Goal: Task Accomplishment & Management: Manage account settings

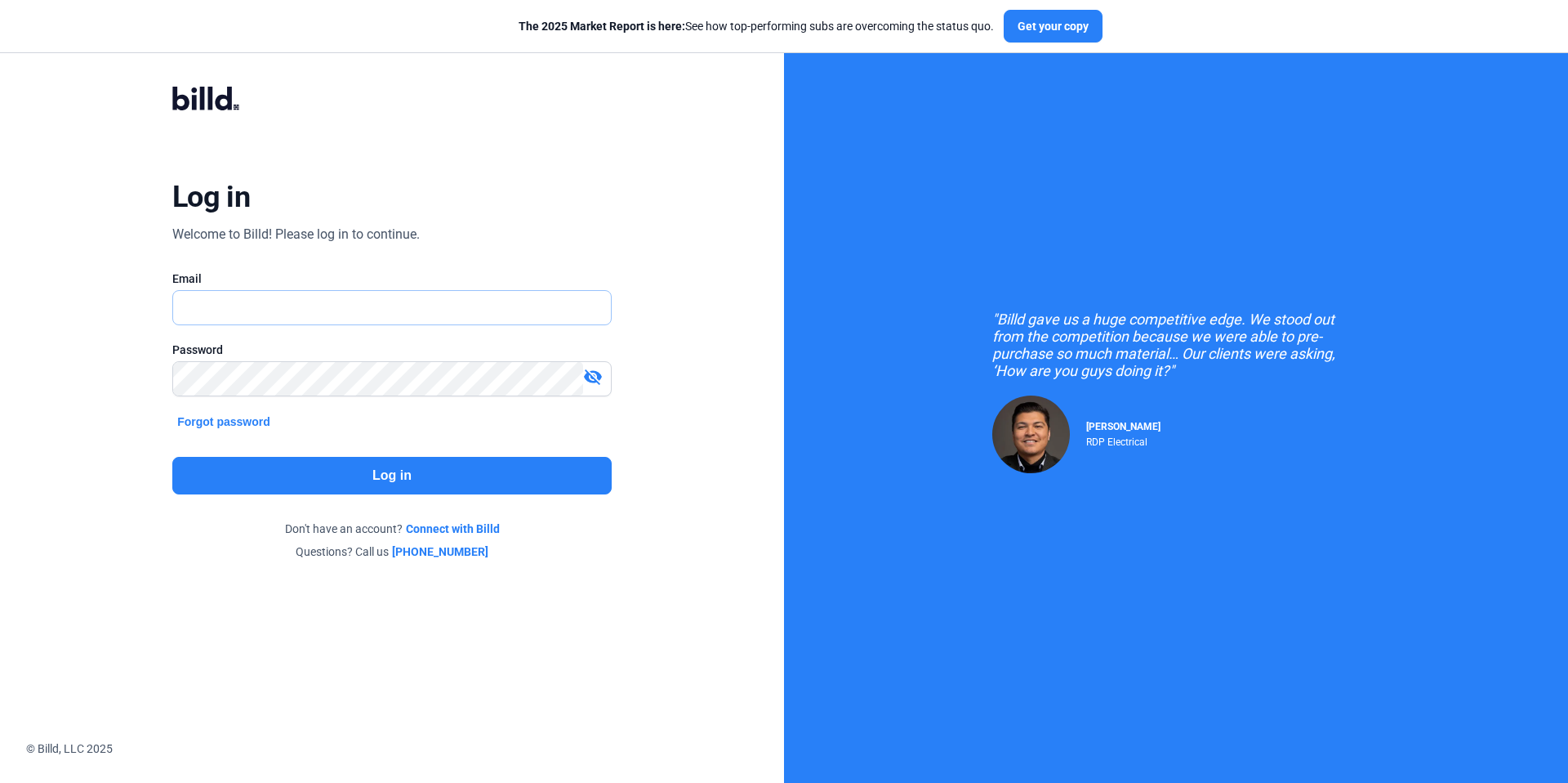
type input "[EMAIL_ADDRESS][DOMAIN_NAME]"
click at [395, 468] on button "Log in" at bounding box center [392, 475] width 439 height 37
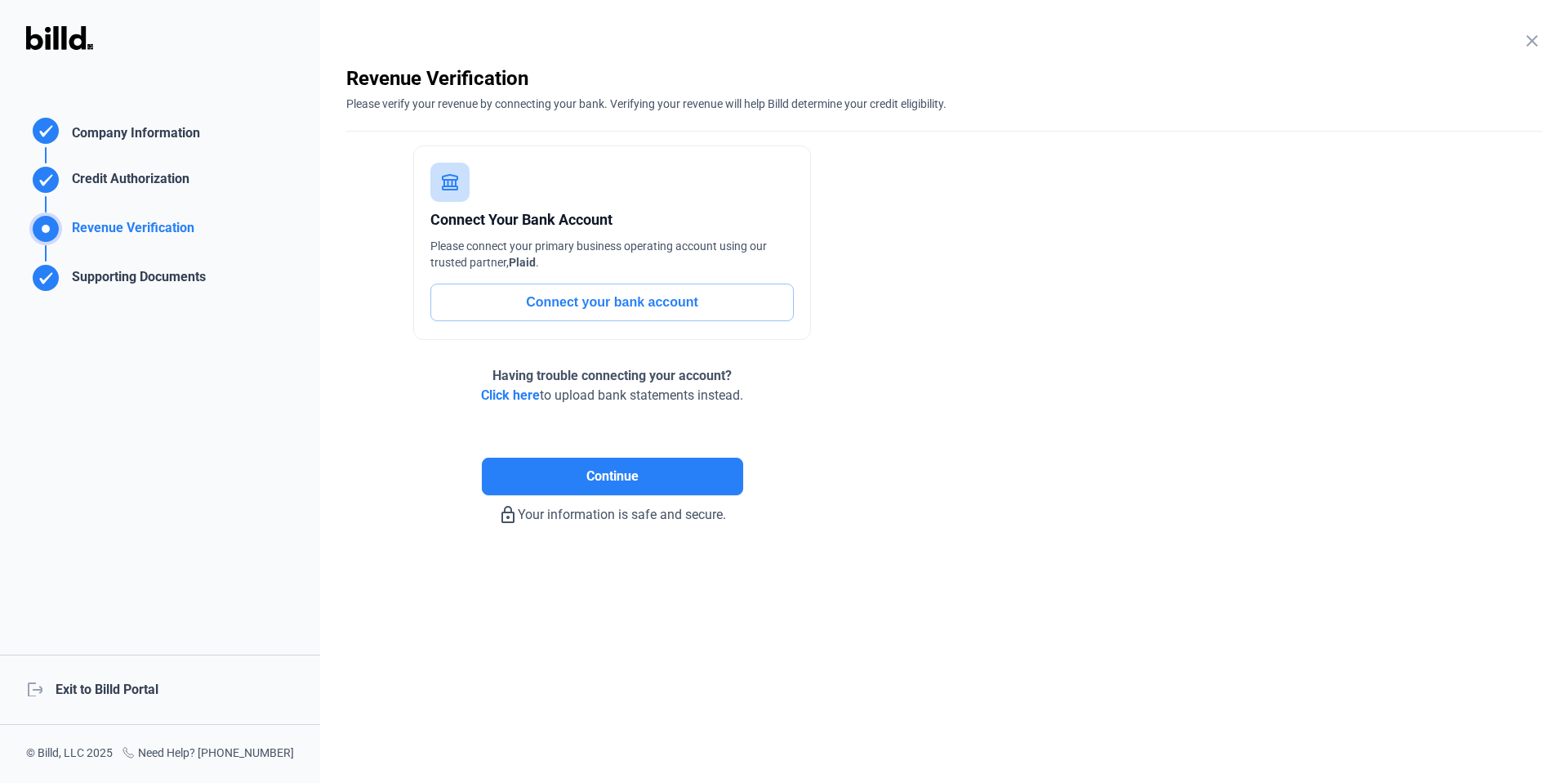
click at [129, 683] on div "logout Exit to Billd Portal" at bounding box center [160, 690] width 321 height 71
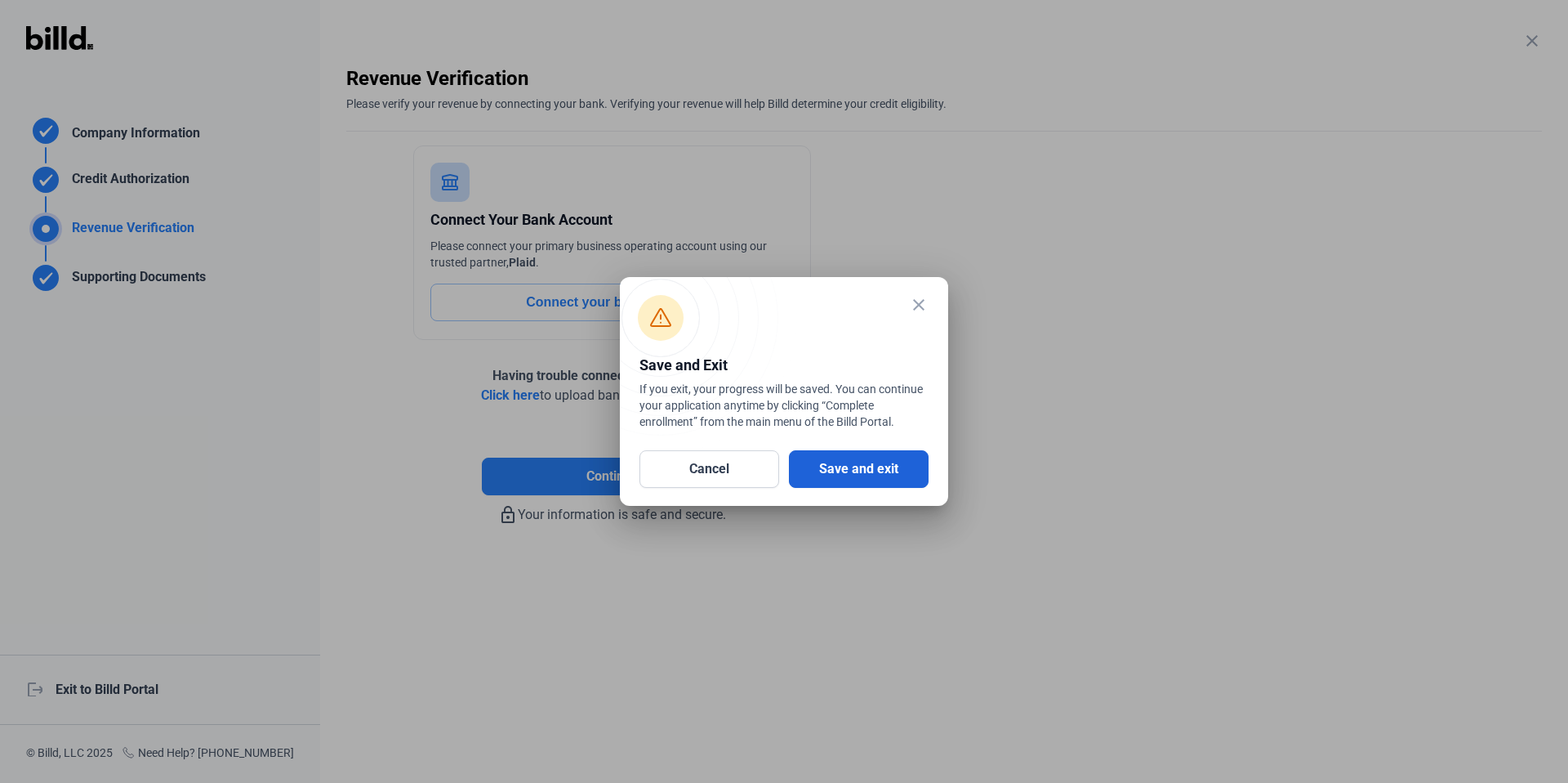
click at [847, 461] on button "Save and exit" at bounding box center [859, 469] width 139 height 37
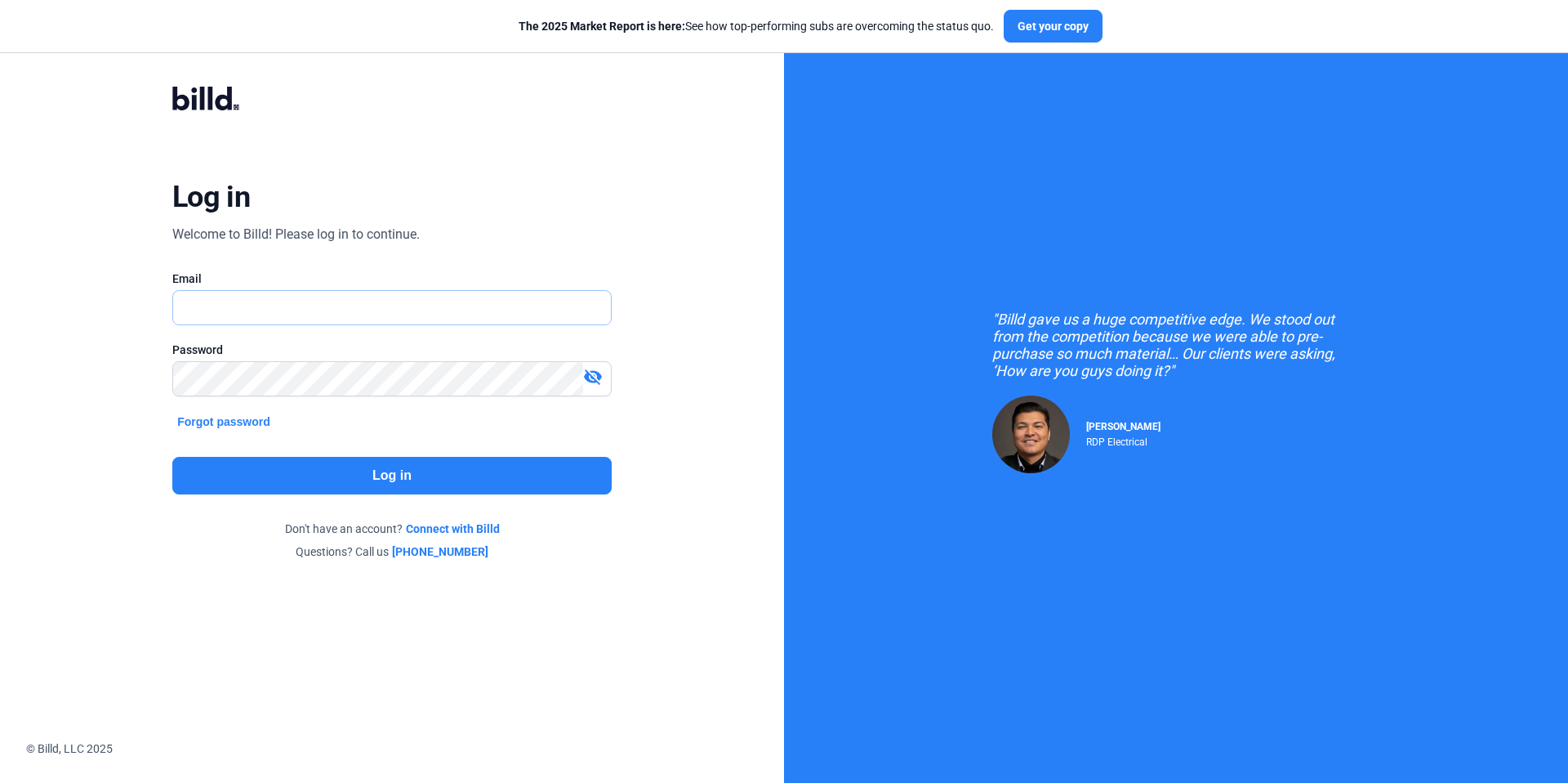
type input "kattest356@gmail.com"
click at [390, 482] on button "Log in" at bounding box center [392, 475] width 439 height 37
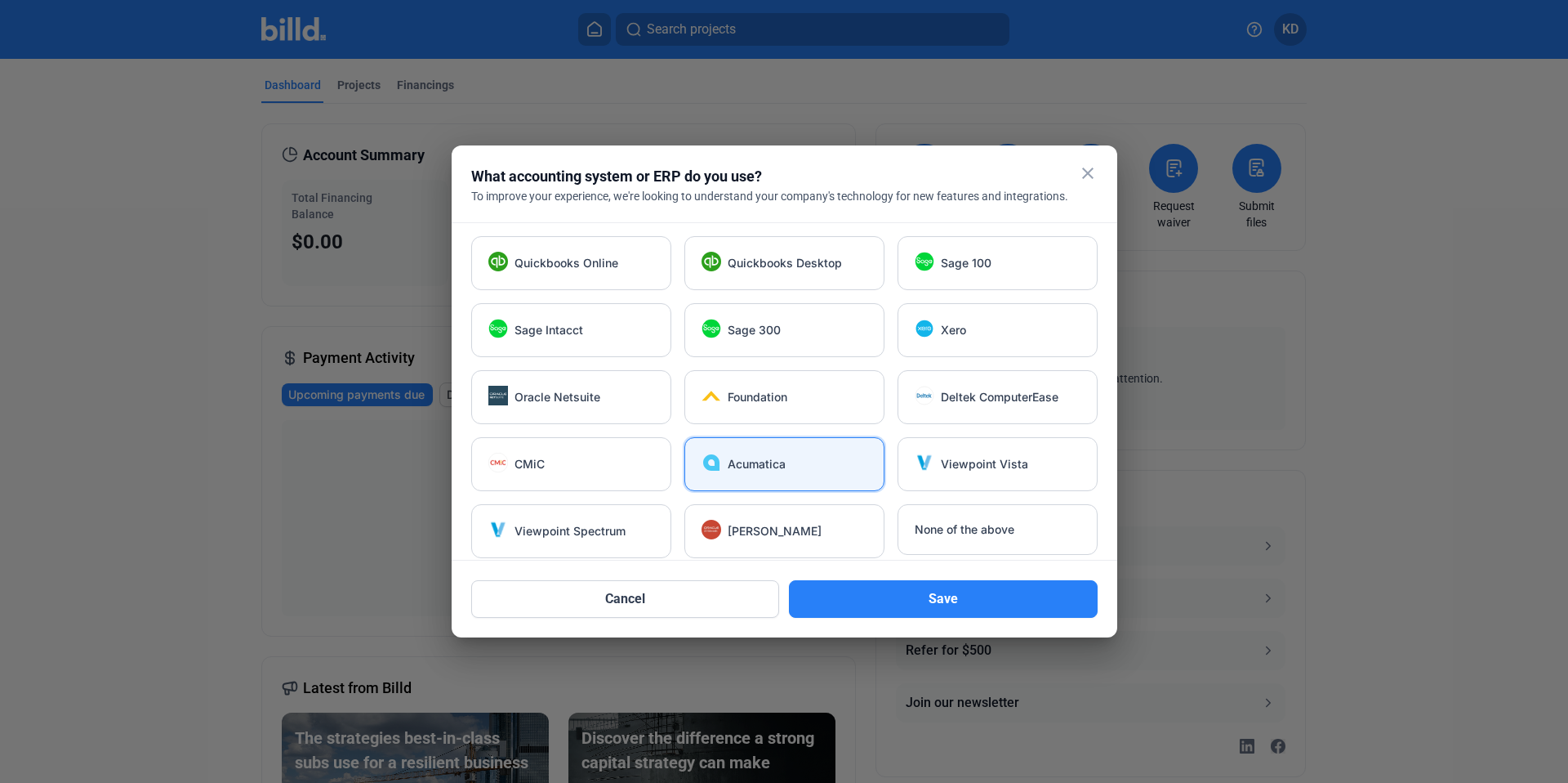
click at [1091, 169] on mat-icon "close" at bounding box center [1088, 173] width 20 height 20
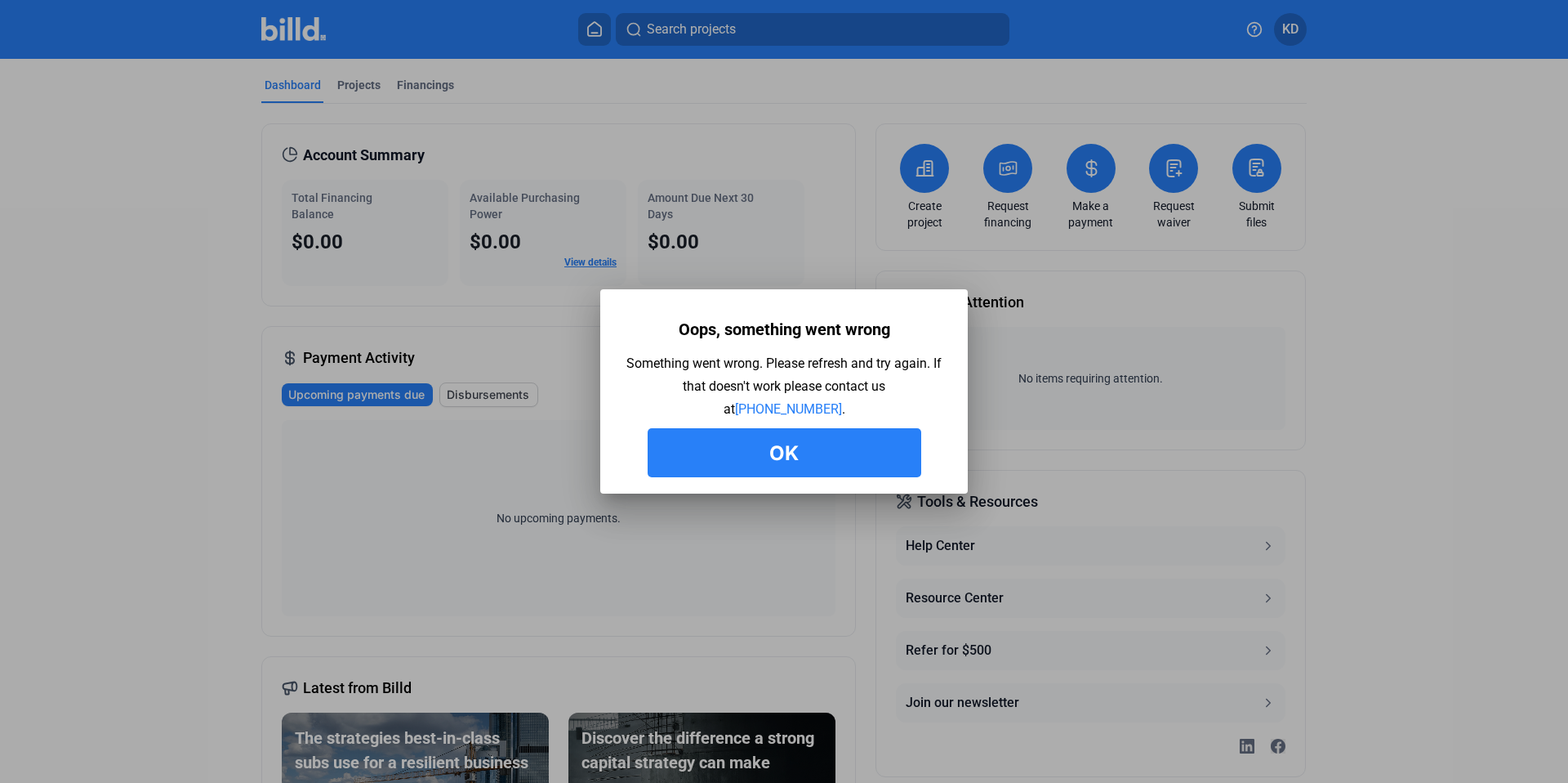
click at [754, 464] on button "Ok" at bounding box center [784, 452] width 274 height 49
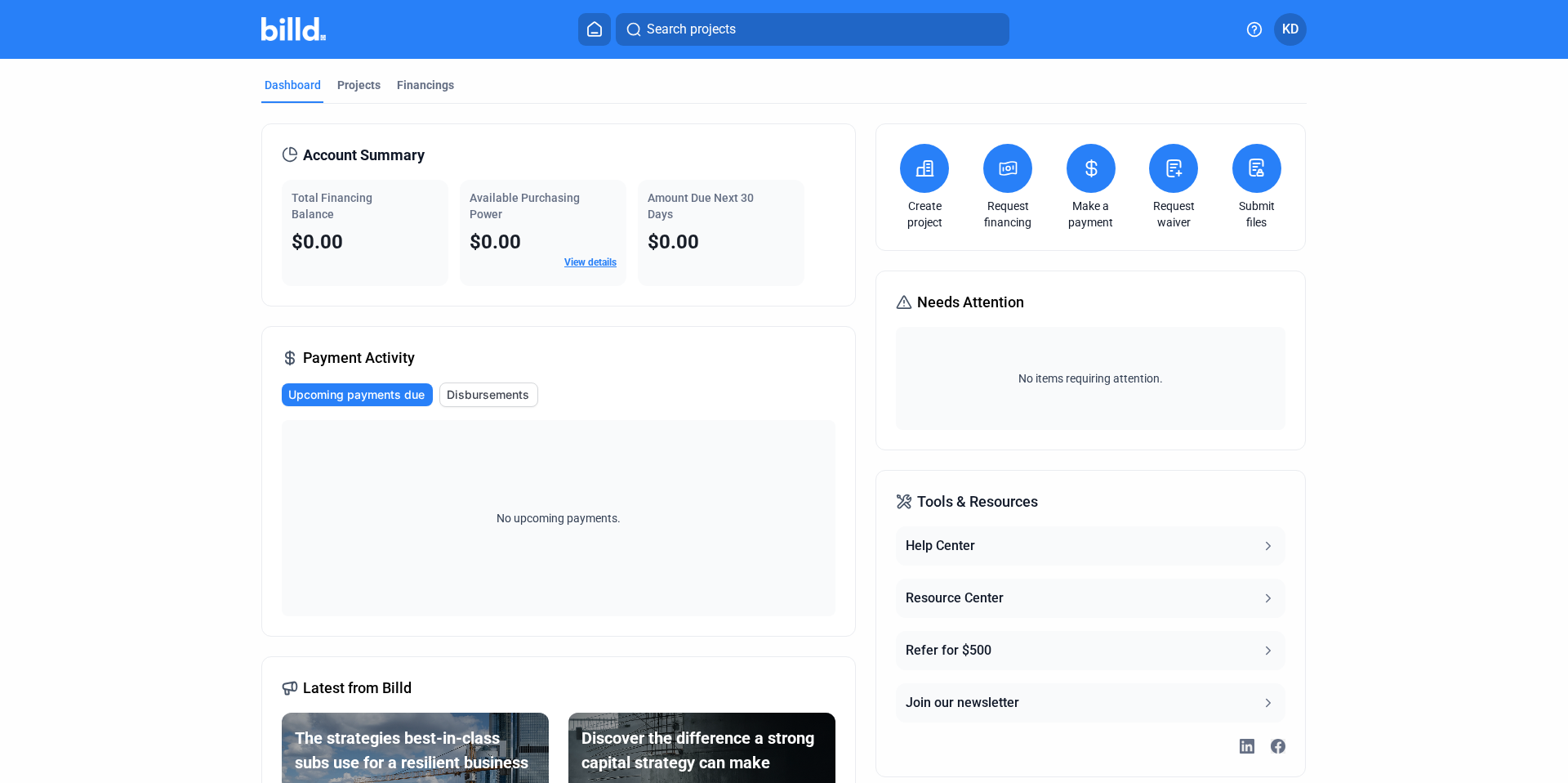
click at [1291, 33] on span "KD" at bounding box center [1290, 30] width 16 height 20
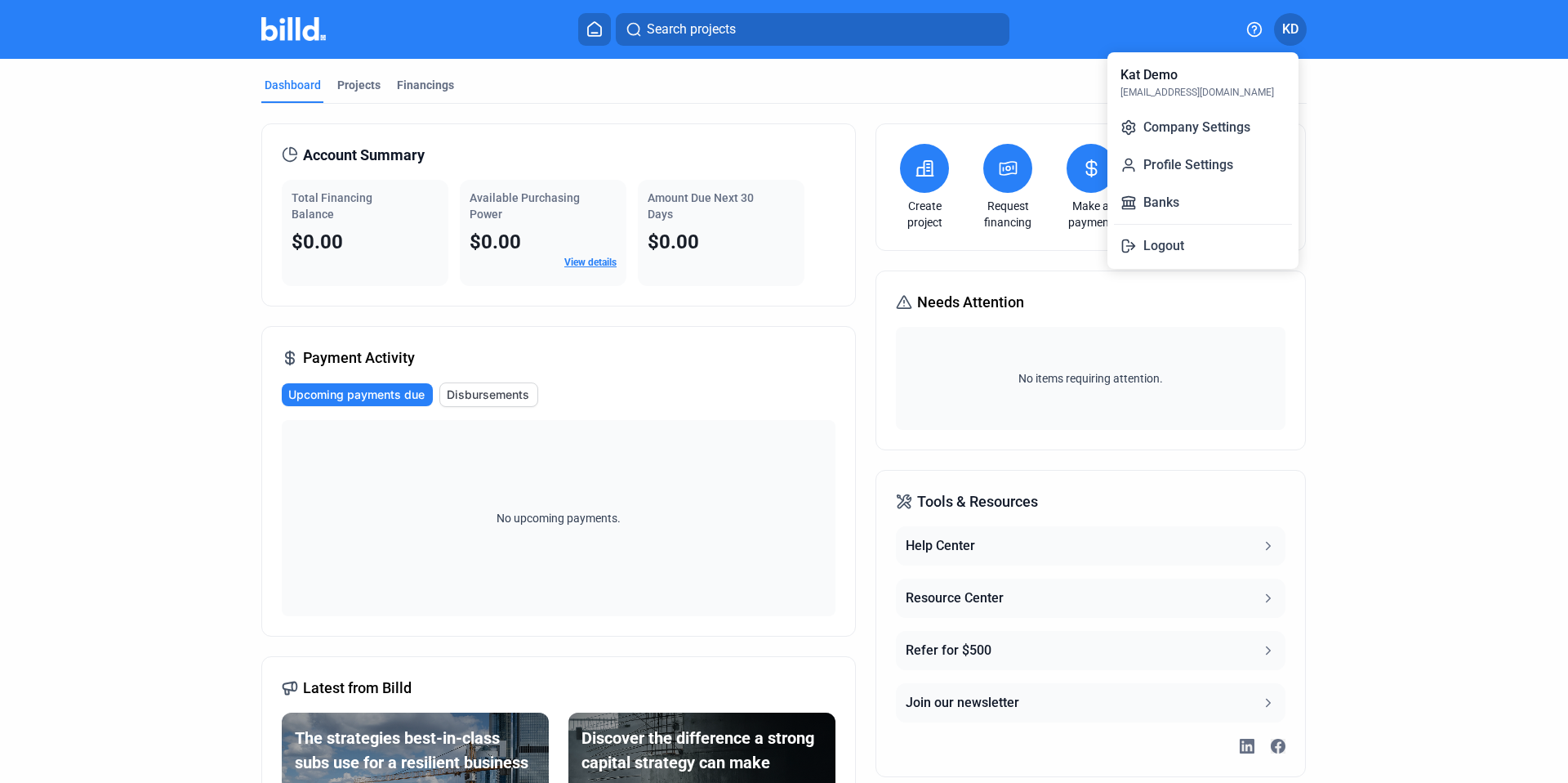
click at [1426, 180] on div at bounding box center [784, 392] width 1568 height 783
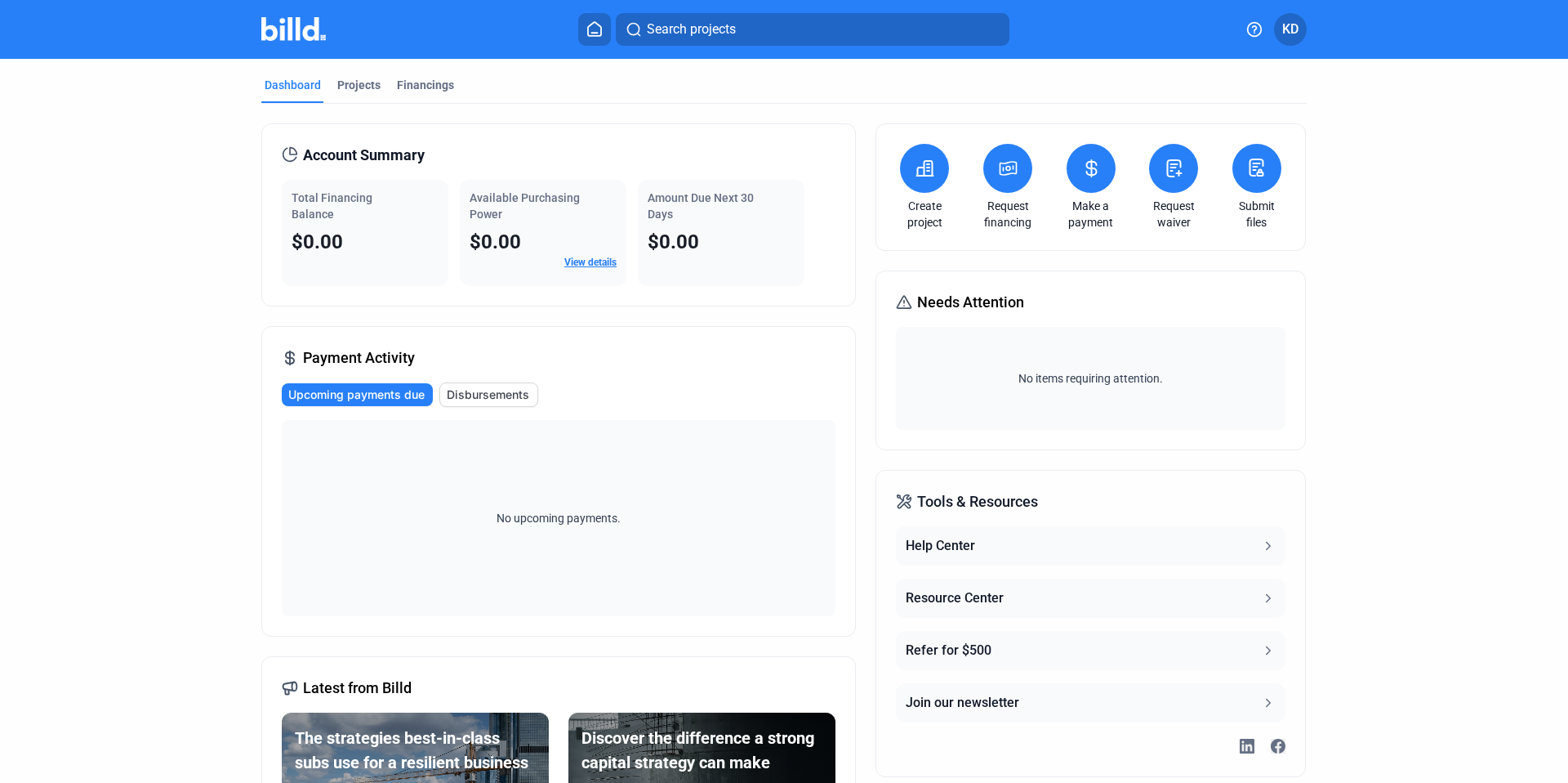
click at [1097, 159] on icon at bounding box center [1091, 168] width 20 height 20
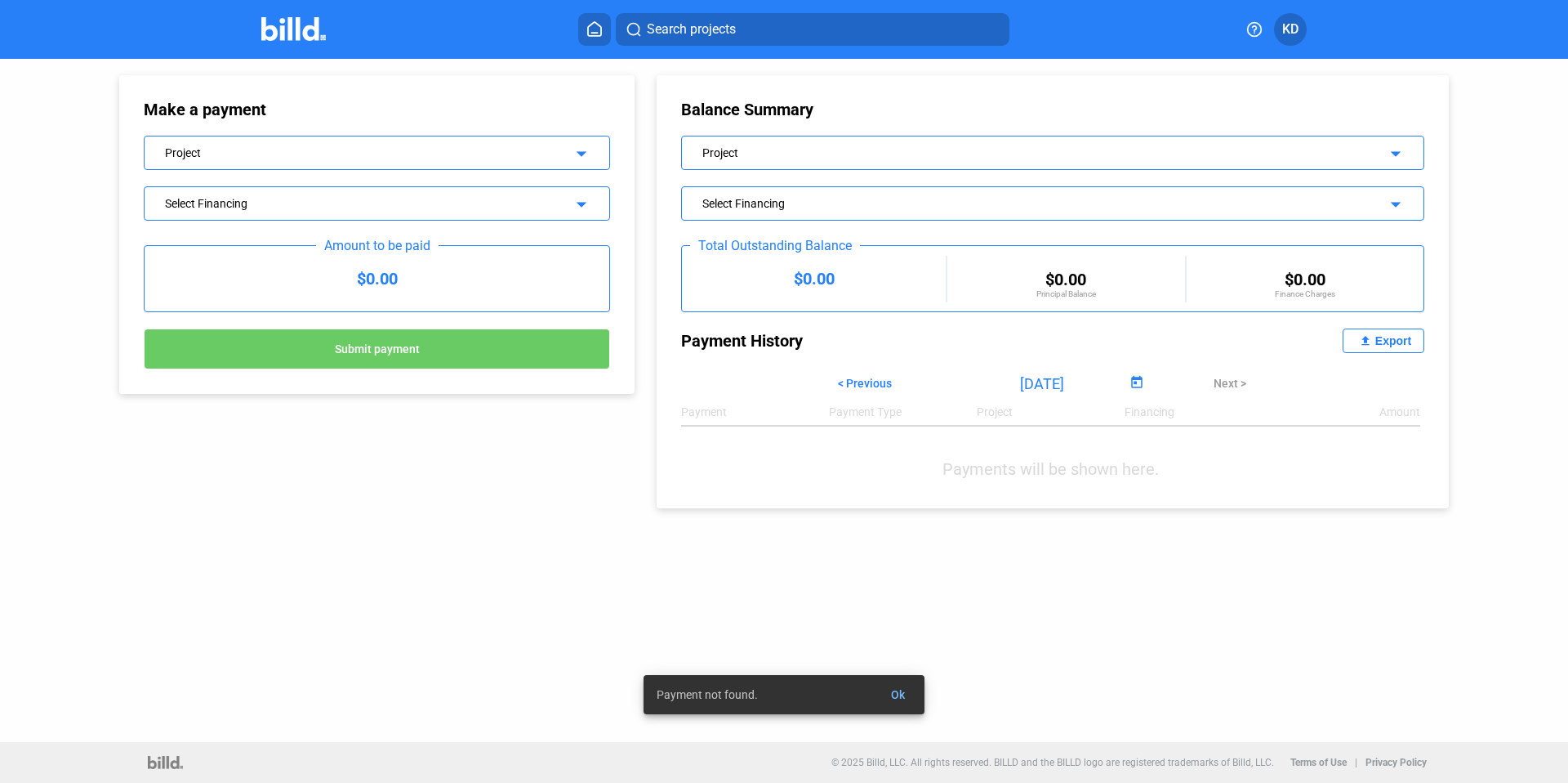
click at [904, 696] on span "Ok" at bounding box center [898, 695] width 14 height 13
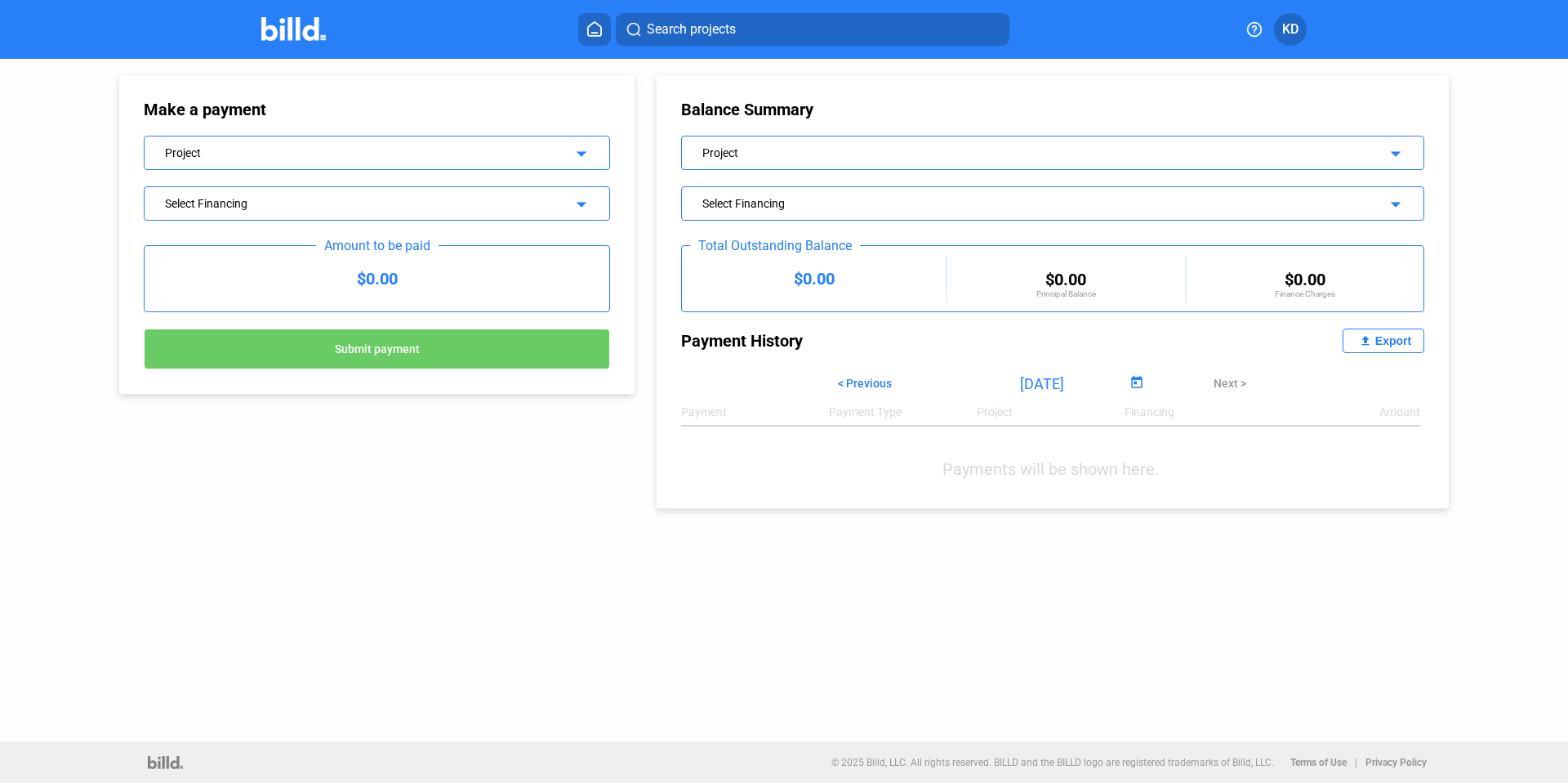
click at [1379, 343] on div "Export" at bounding box center [1393, 341] width 36 height 13
click at [1298, 627] on div "Make a payment Project arrow_drop_down Select Financing arrow_drop_down Amount …" at bounding box center [784, 401] width 1411 height 684
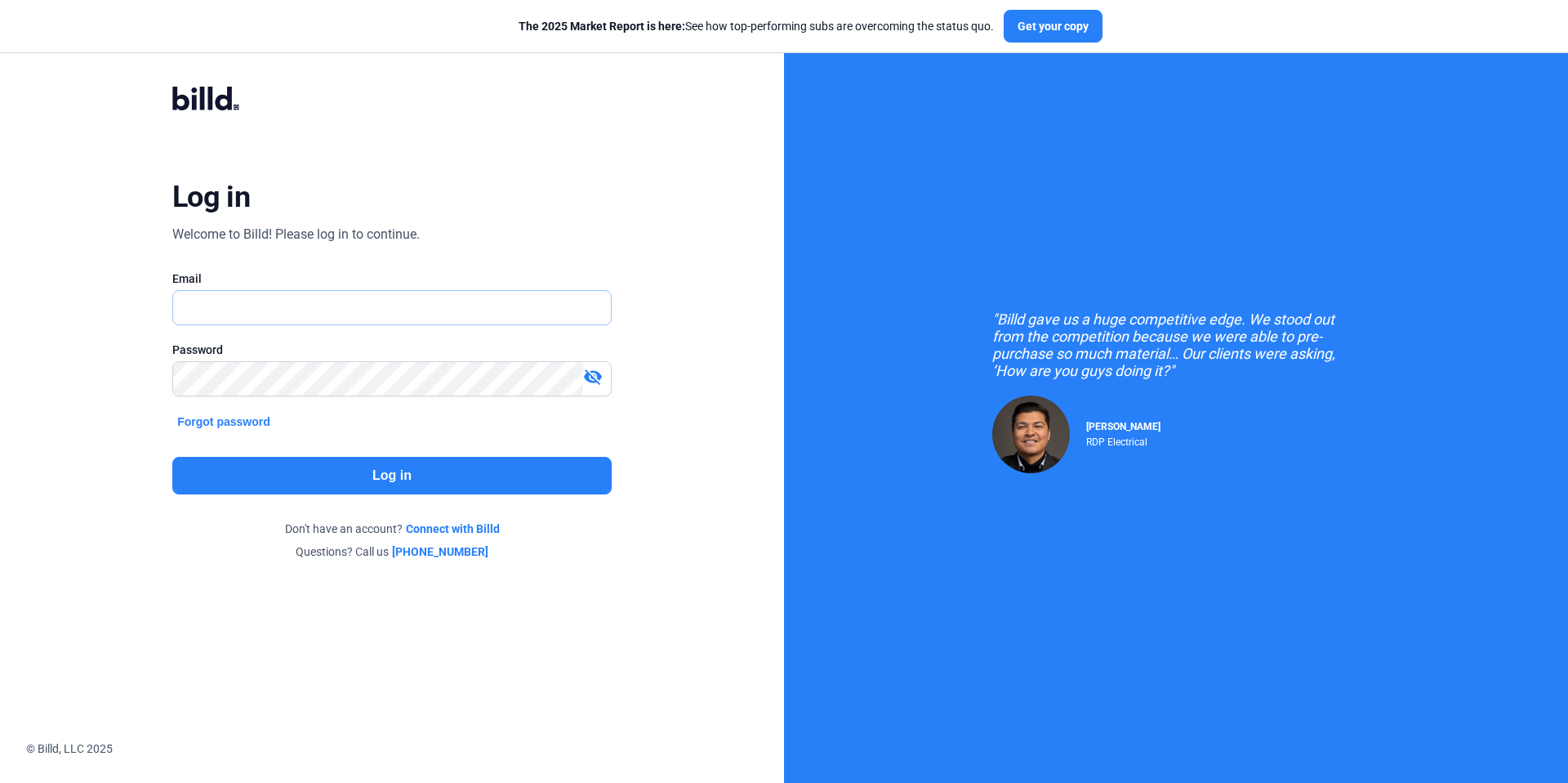
type input "[EMAIL_ADDRESS][DOMAIN_NAME]"
click at [410, 459] on button "Log in" at bounding box center [392, 475] width 439 height 37
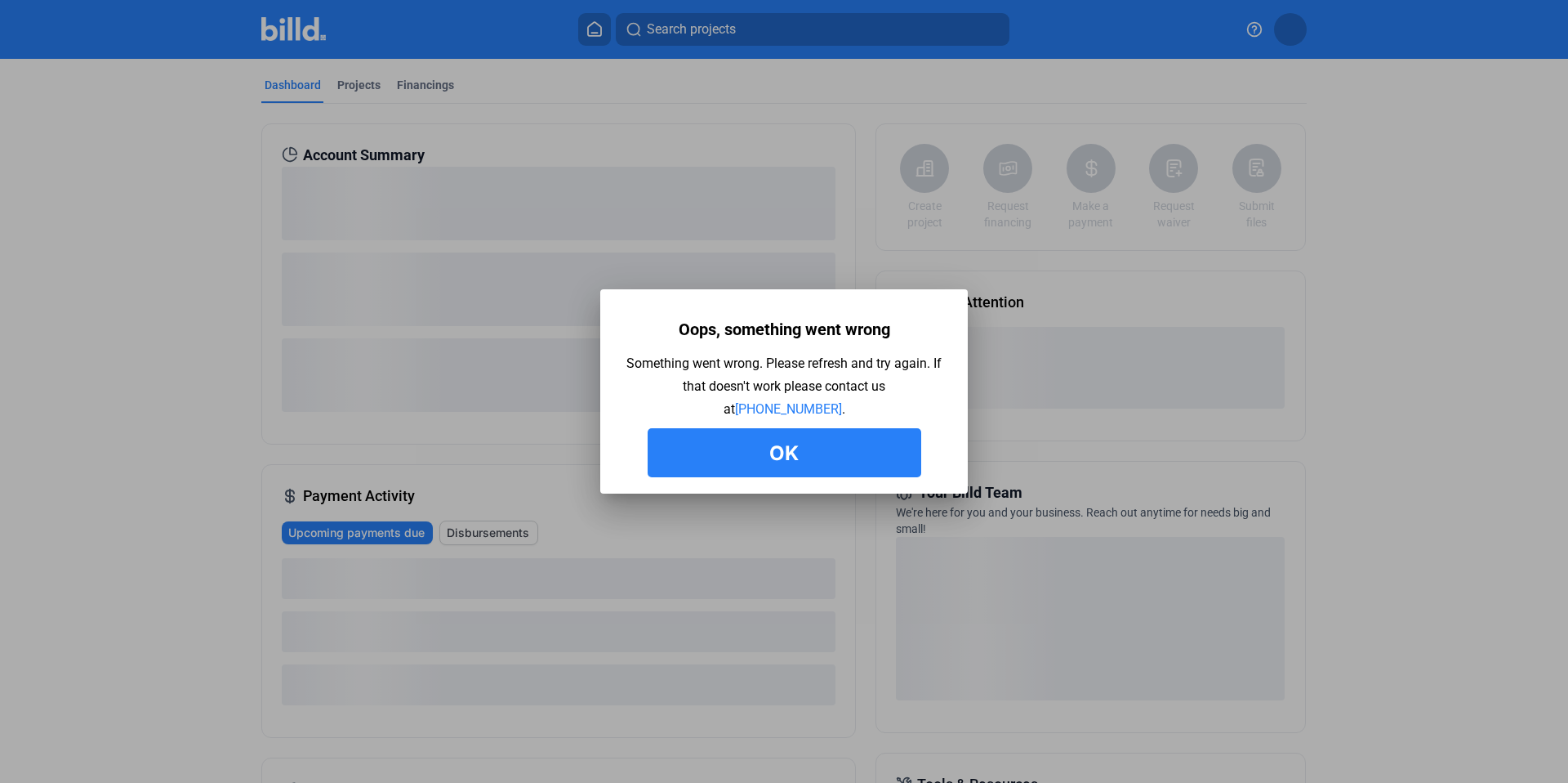
click at [832, 453] on button "Ok" at bounding box center [784, 452] width 274 height 49
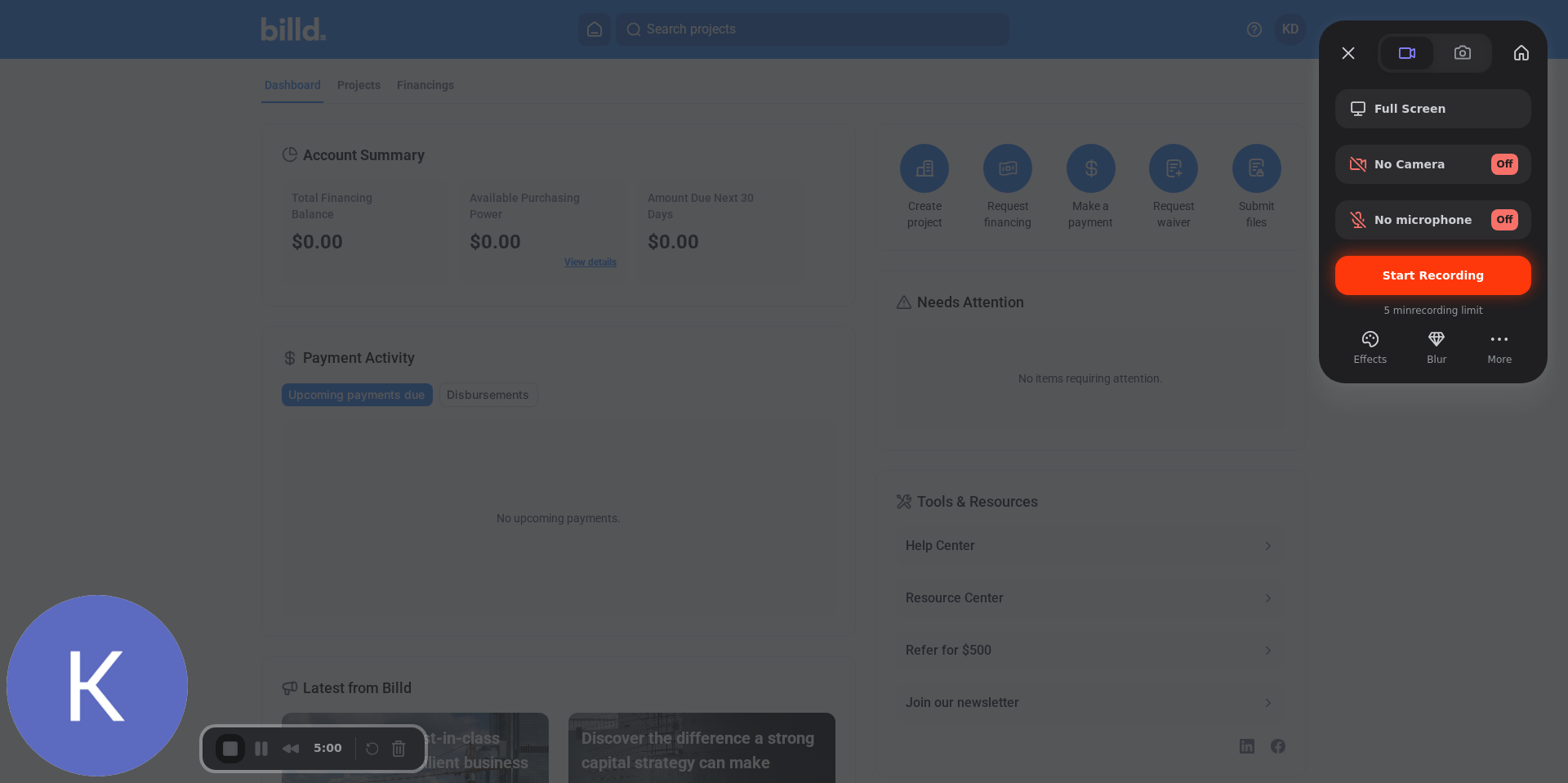
click at [1426, 264] on div "Start Recording" at bounding box center [1432, 275] width 196 height 39
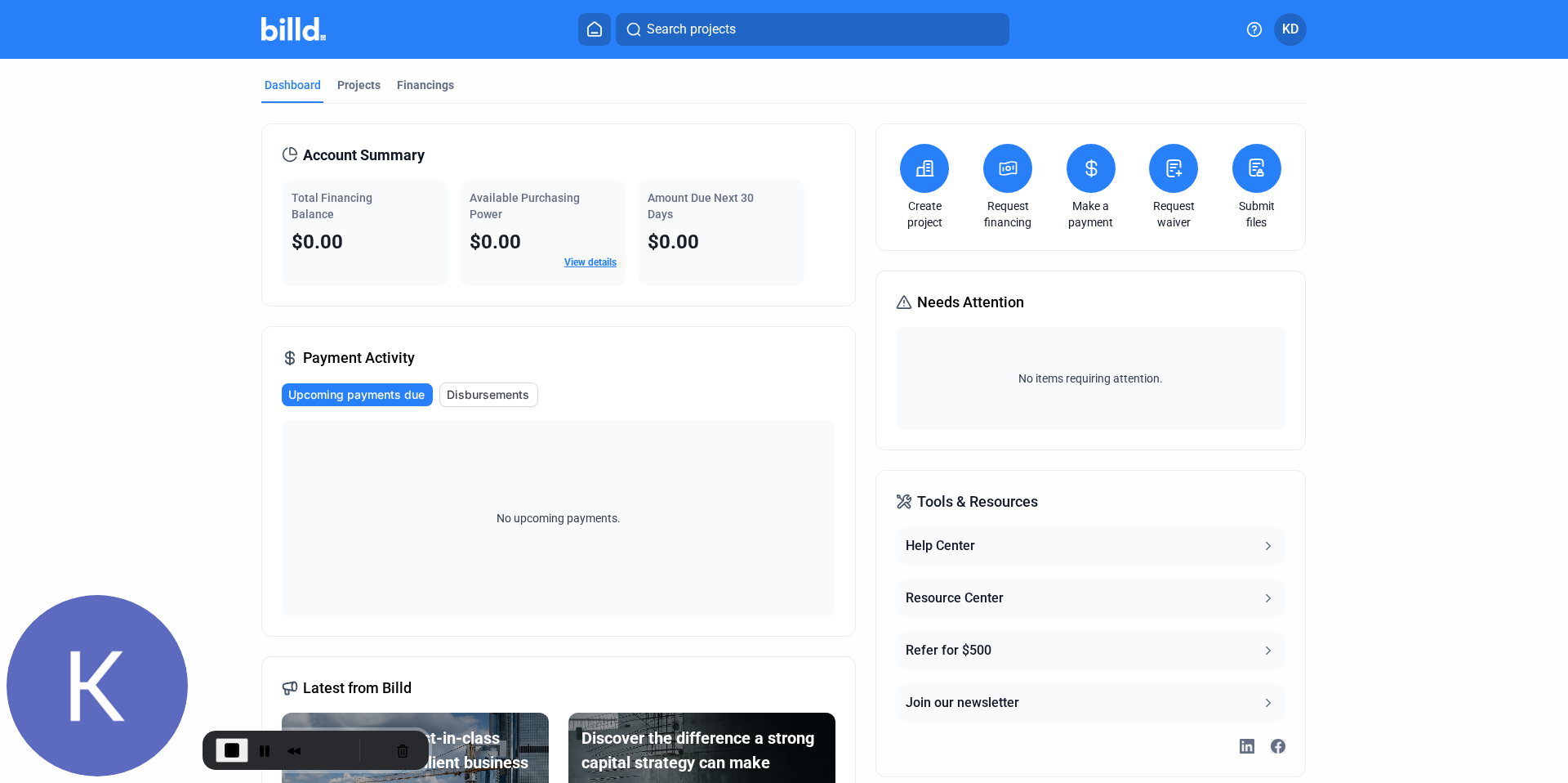
click at [1086, 173] on icon at bounding box center [1091, 168] width 20 height 20
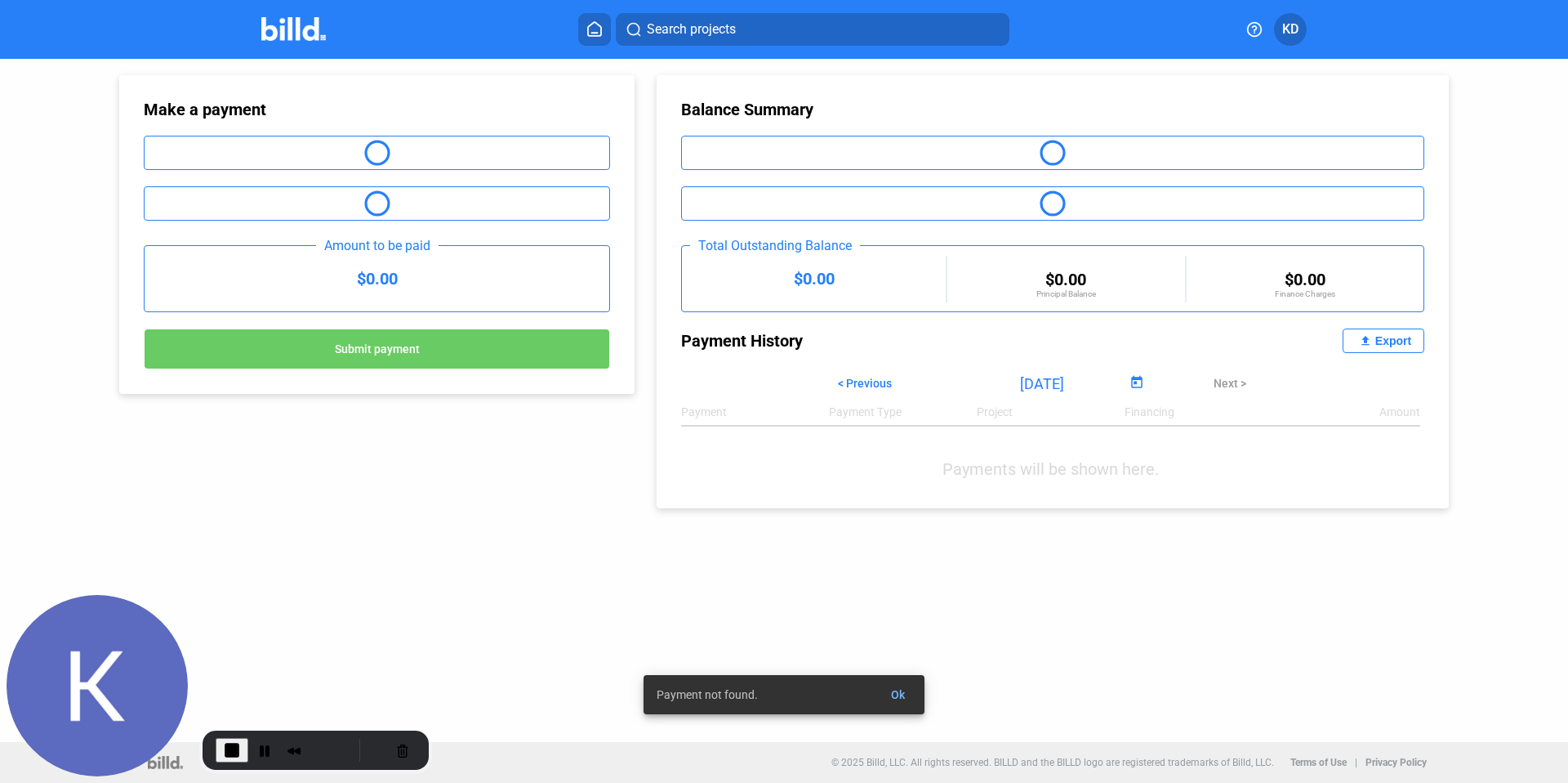
click at [904, 689] on span "Ok" at bounding box center [898, 695] width 14 height 13
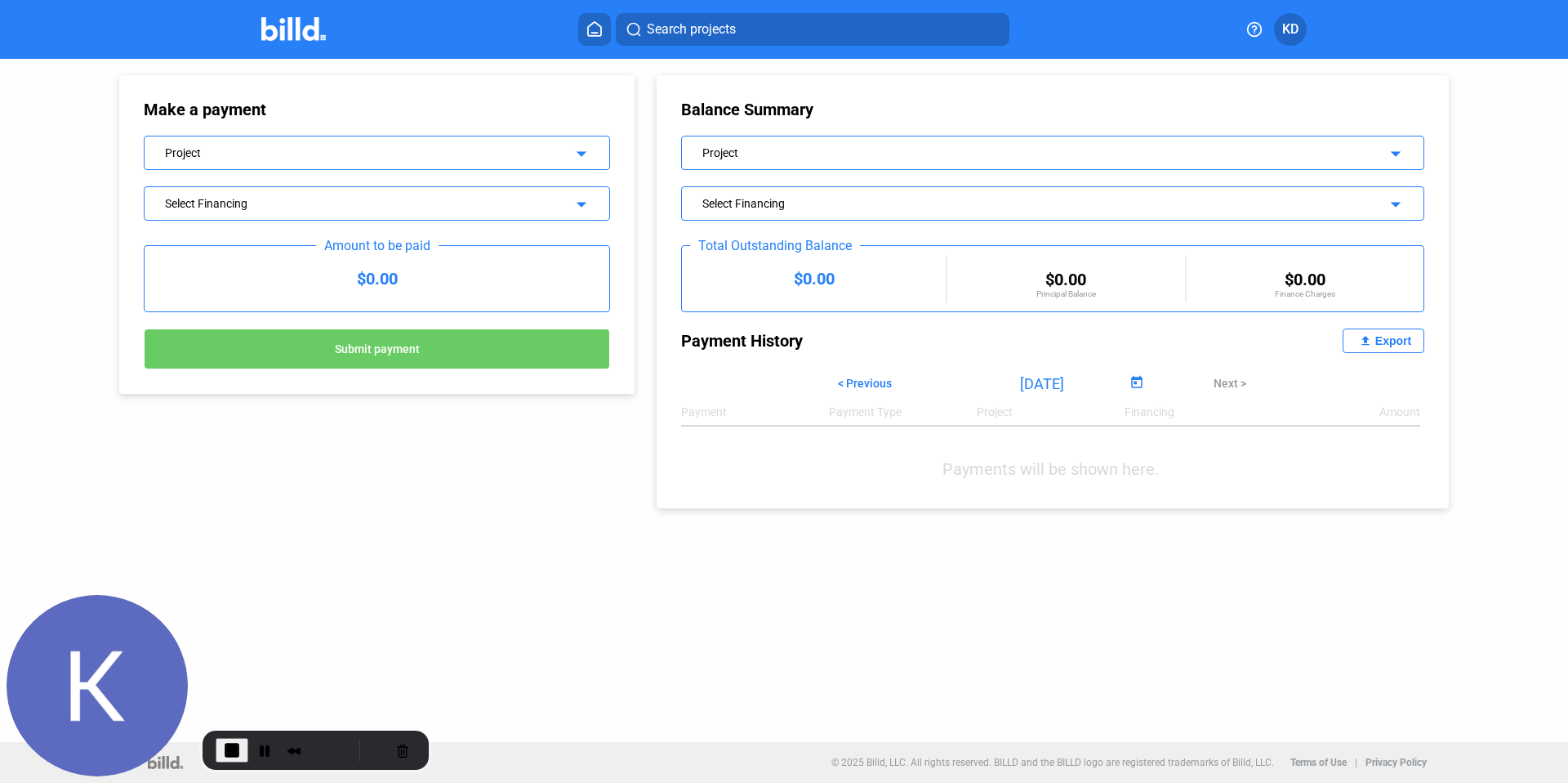
click at [1385, 343] on div "Export" at bounding box center [1393, 341] width 36 height 13
click at [226, 749] on span "End Recording" at bounding box center [232, 750] width 20 height 20
